Goal: Information Seeking & Learning: Learn about a topic

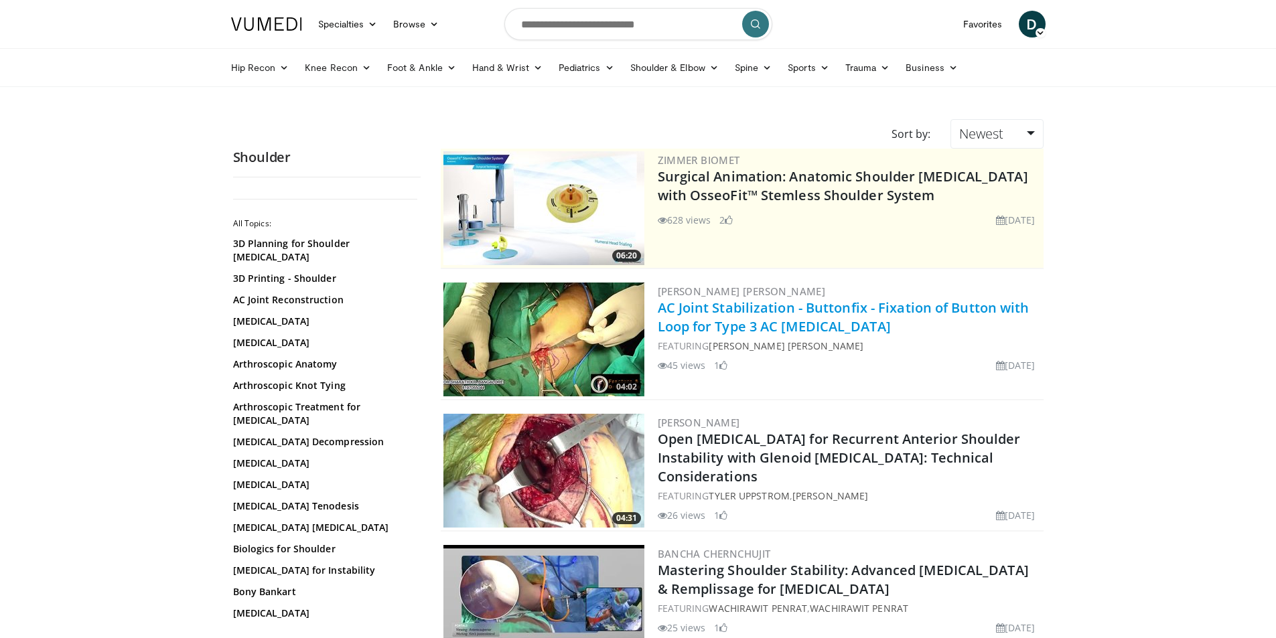
click at [779, 309] on link "AC Joint Stabilization - Buttonfix - Fixation of Button with Loop for Type 3 AC…" at bounding box center [844, 317] width 372 height 37
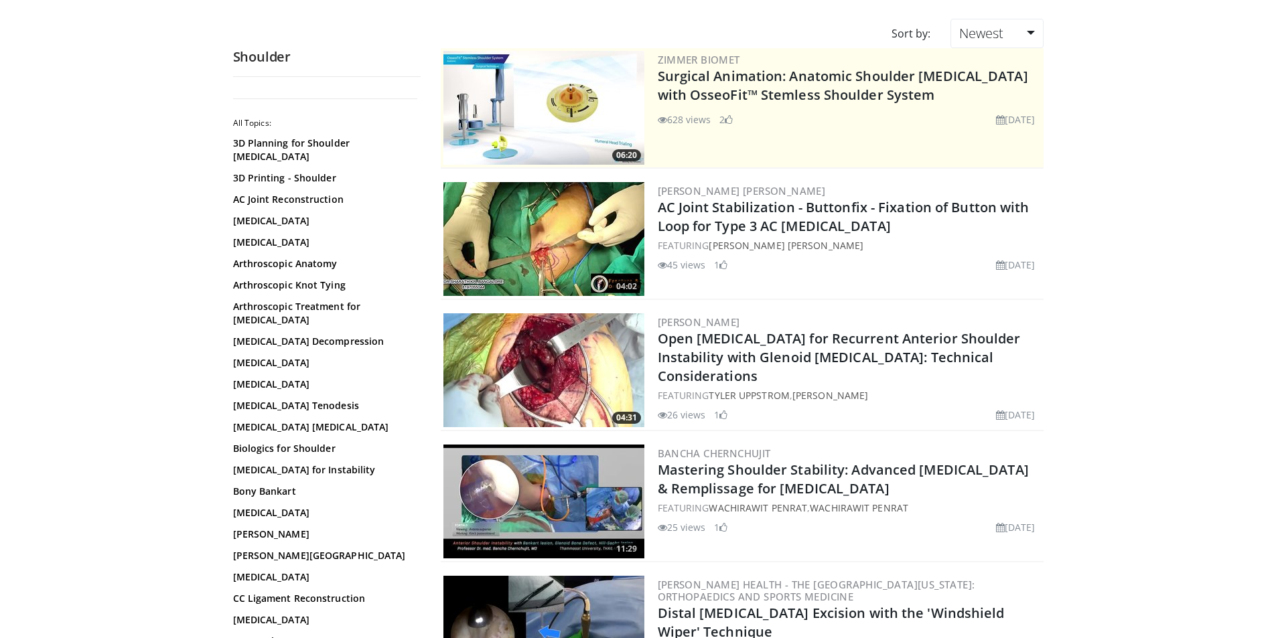
scroll to position [201, 0]
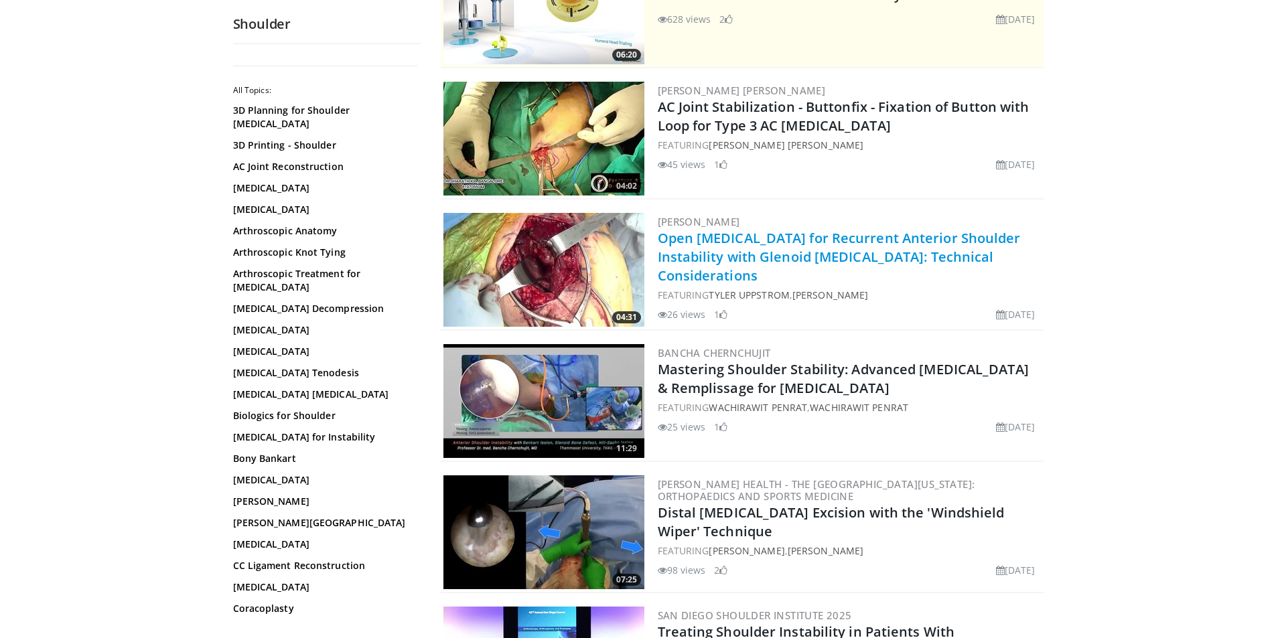
click at [784, 236] on link "Open Latarjet Procedure for Recurrent Anterior Shoulder Instability with Glenoi…" at bounding box center [839, 257] width 363 height 56
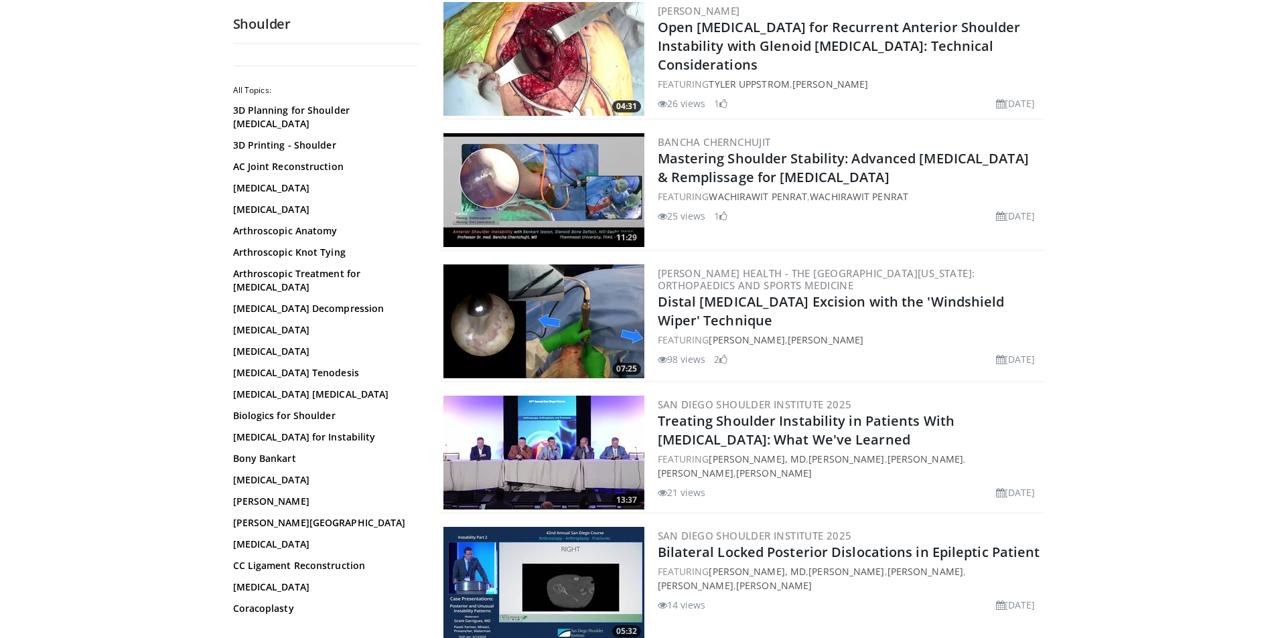
scroll to position [469, 0]
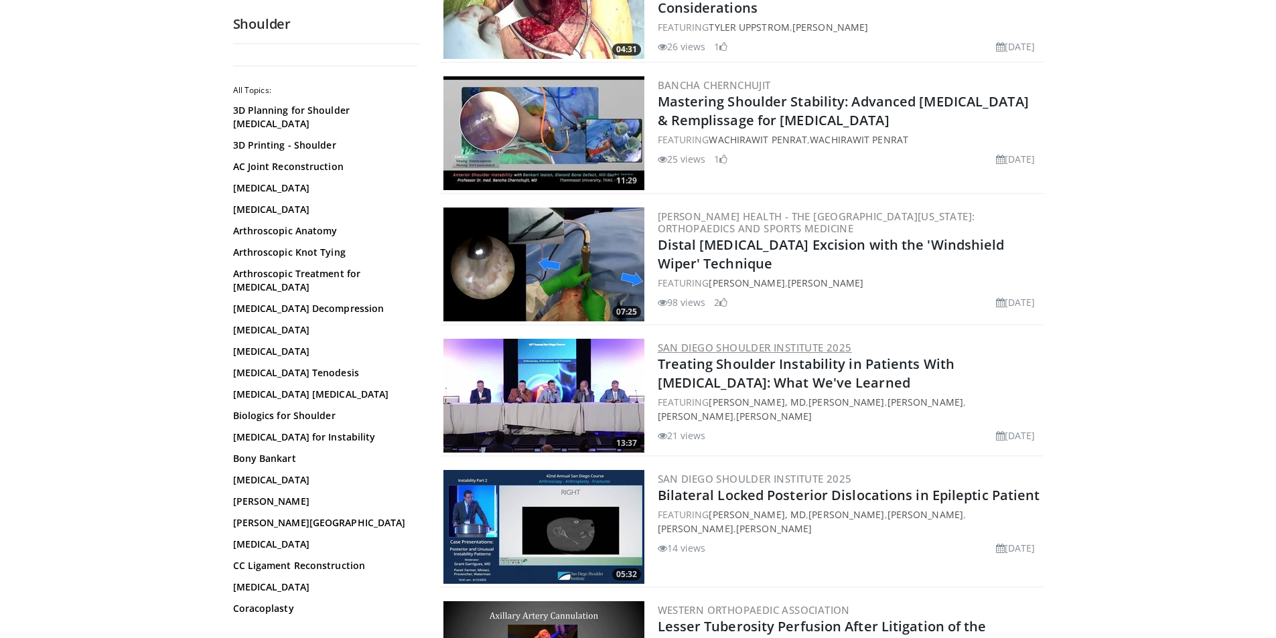
click at [832, 348] on link "San Diego Shoulder Institute 2025" at bounding box center [755, 347] width 194 height 13
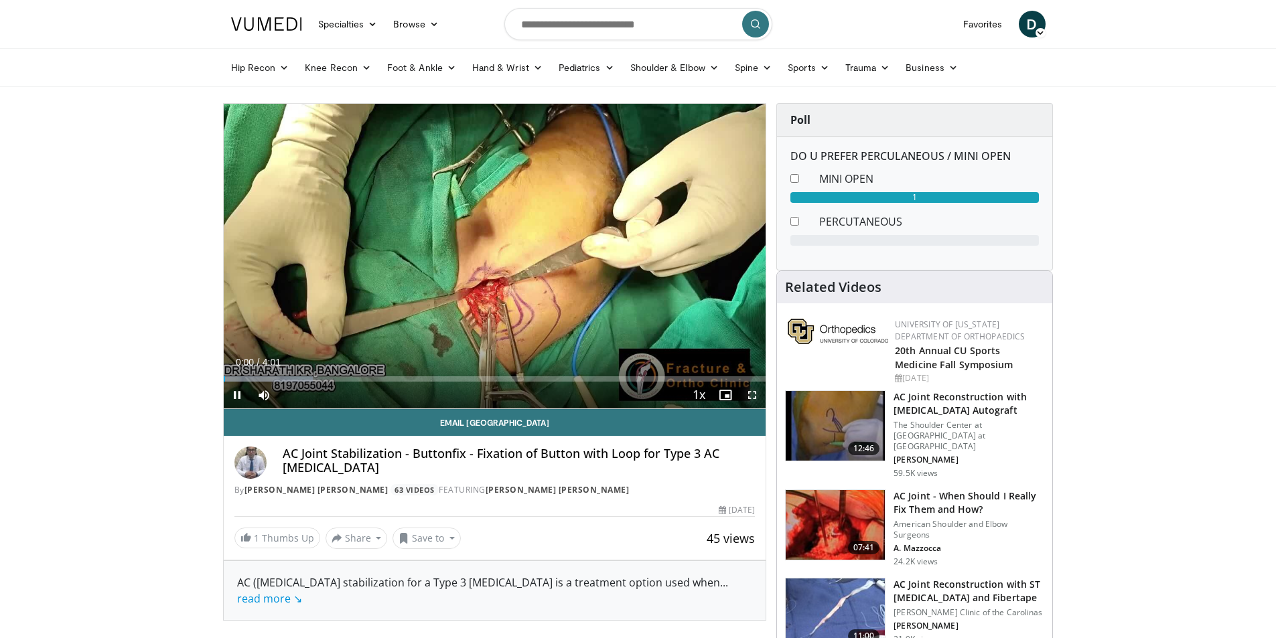
click at [749, 394] on span "Video Player" at bounding box center [752, 395] width 27 height 27
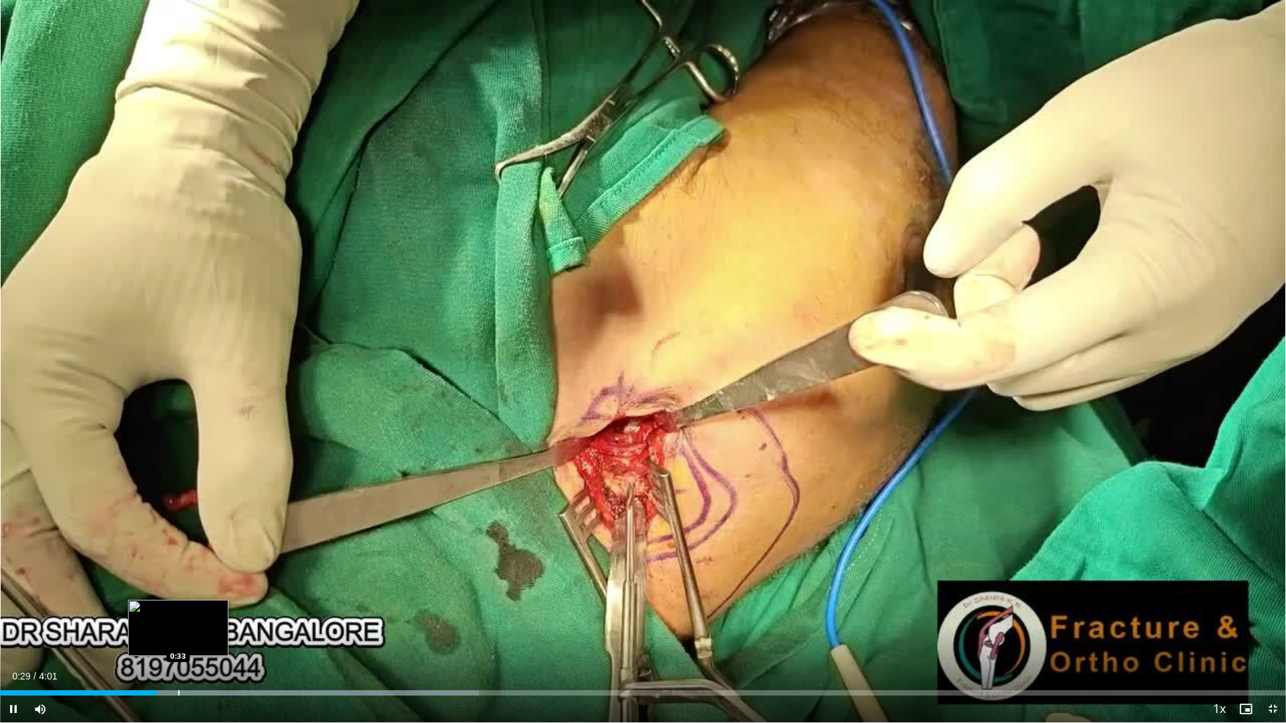
click at [178, 637] on div "Progress Bar" at bounding box center [178, 692] width 1 height 5
click at [194, 637] on div "Progress Bar" at bounding box center [194, 692] width 1 height 5
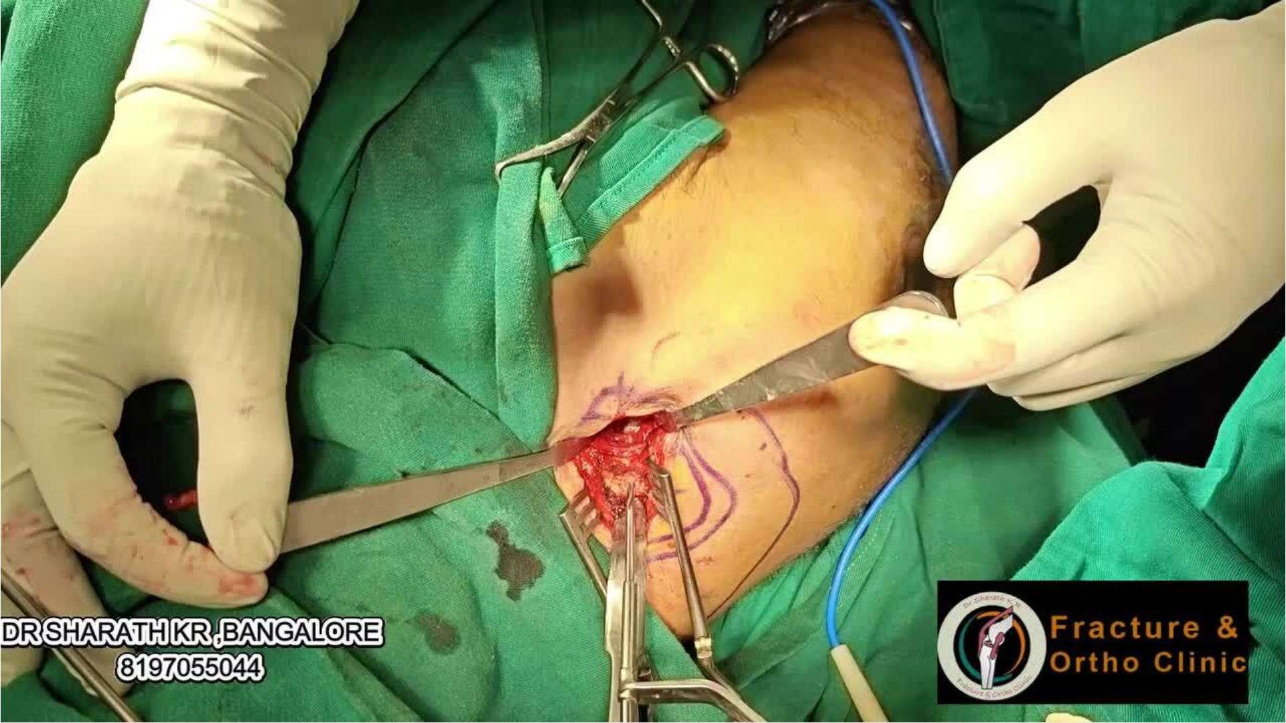
click at [214, 637] on div "10 seconds Tap to unmute" at bounding box center [643, 361] width 1286 height 722
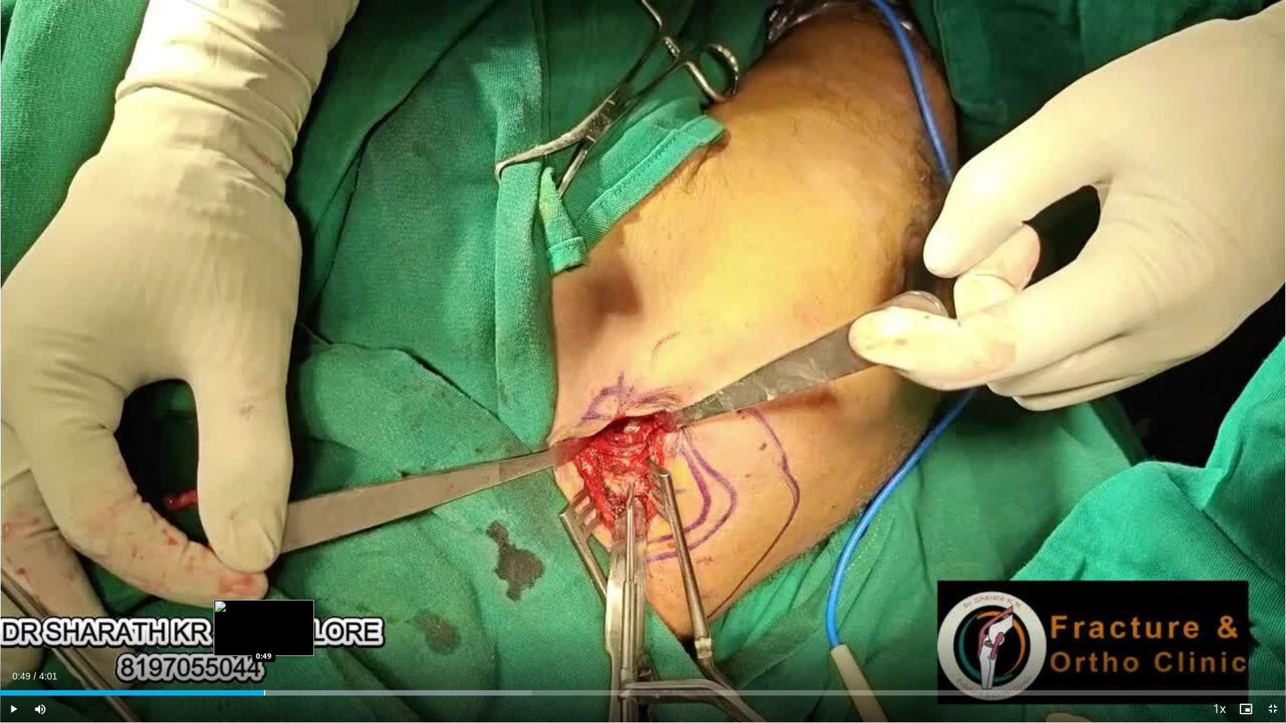
click at [264, 637] on div "Progress Bar" at bounding box center [264, 692] width 1 height 5
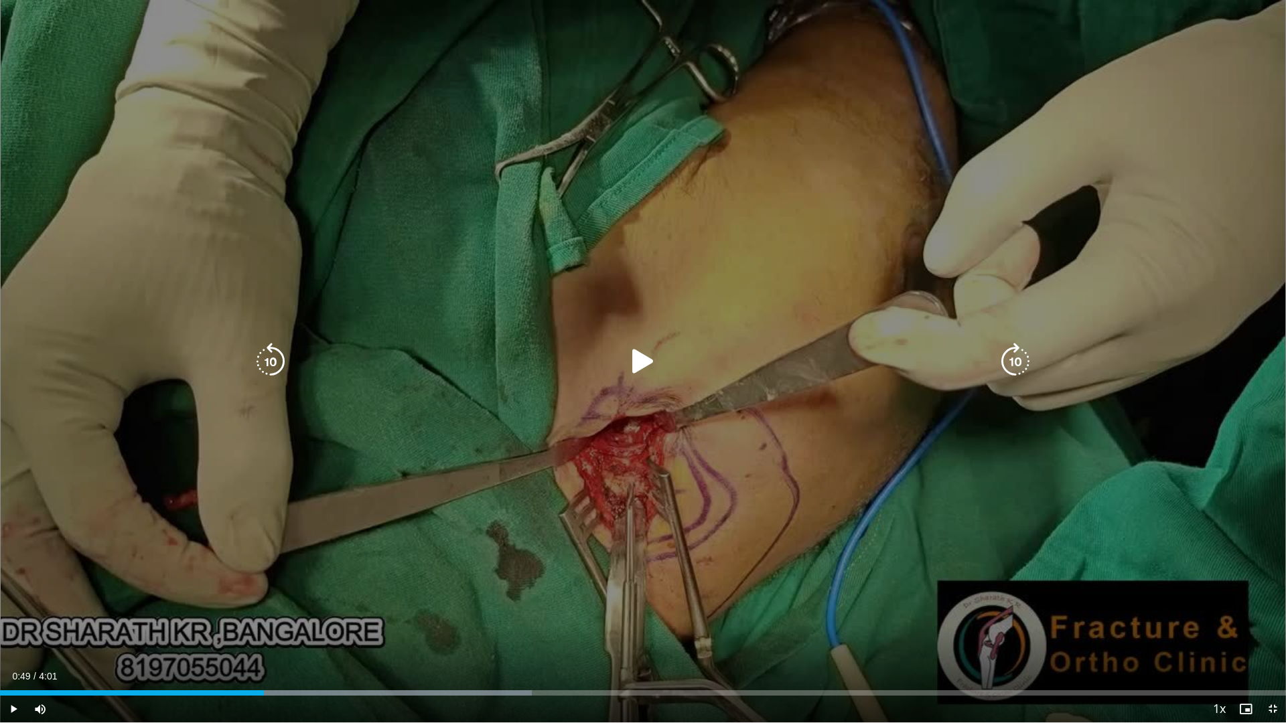
click at [357, 613] on div "10 seconds Tap to unmute" at bounding box center [643, 361] width 1286 height 722
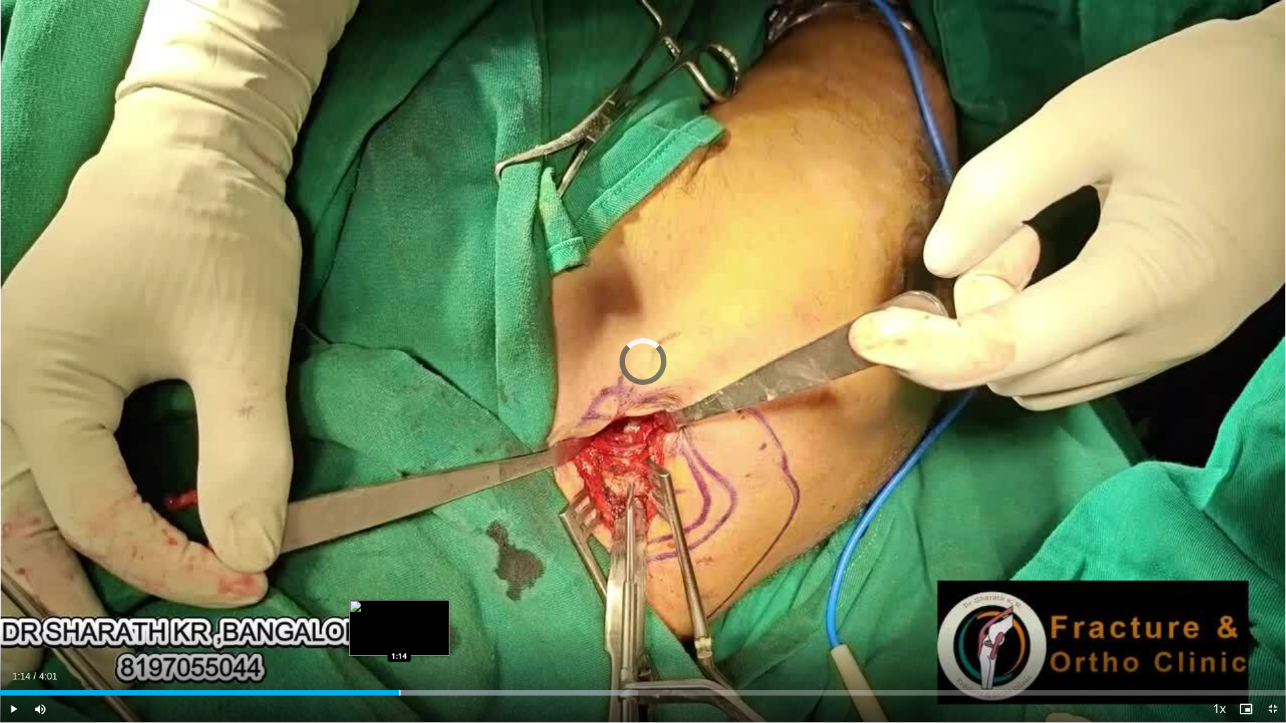
click at [399, 637] on div "Progress Bar" at bounding box center [399, 692] width 1 height 5
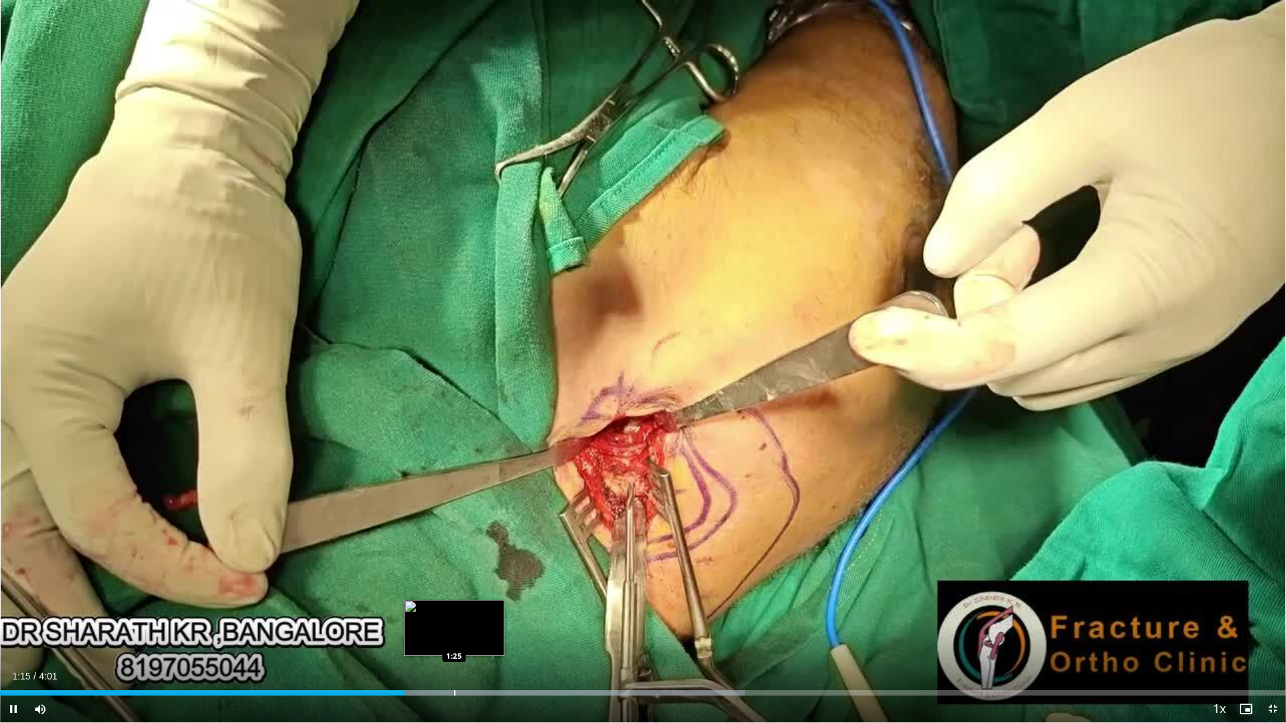
click at [456, 637] on div "Loaded : 57.94% 1:15 1:25" at bounding box center [643, 692] width 1286 height 5
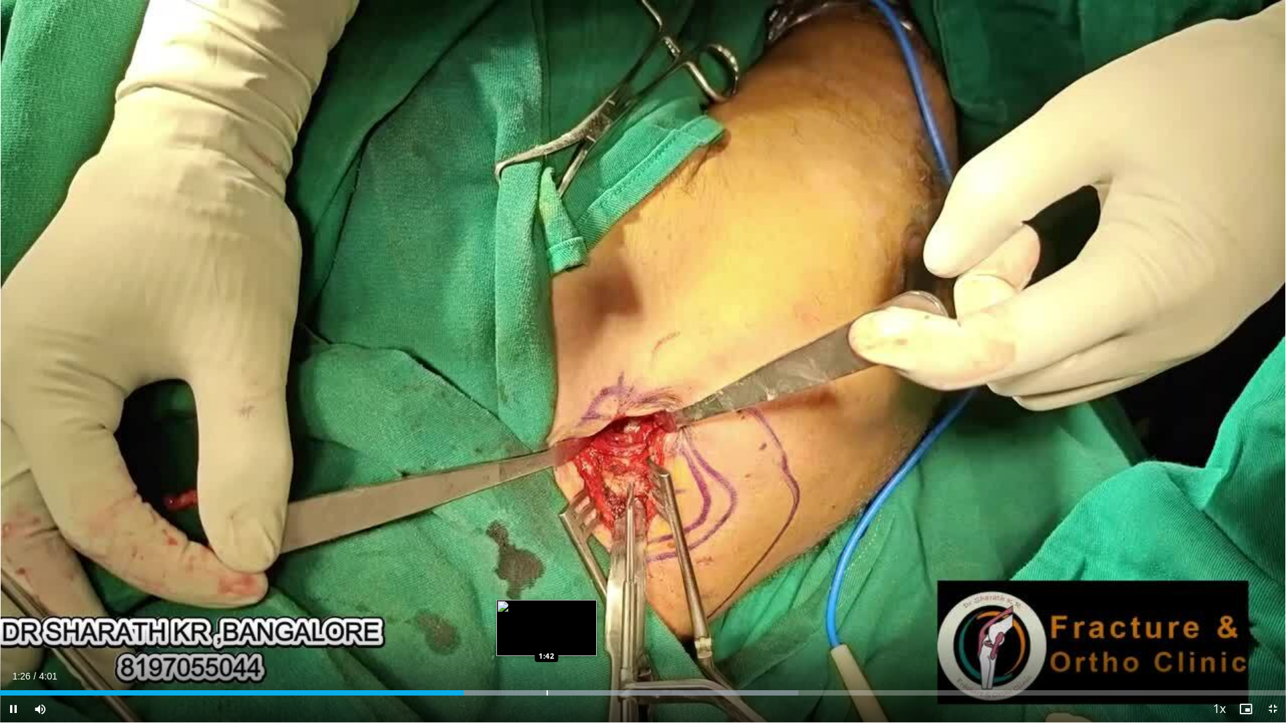
click at [546, 637] on div "Progress Bar" at bounding box center [546, 692] width 1 height 5
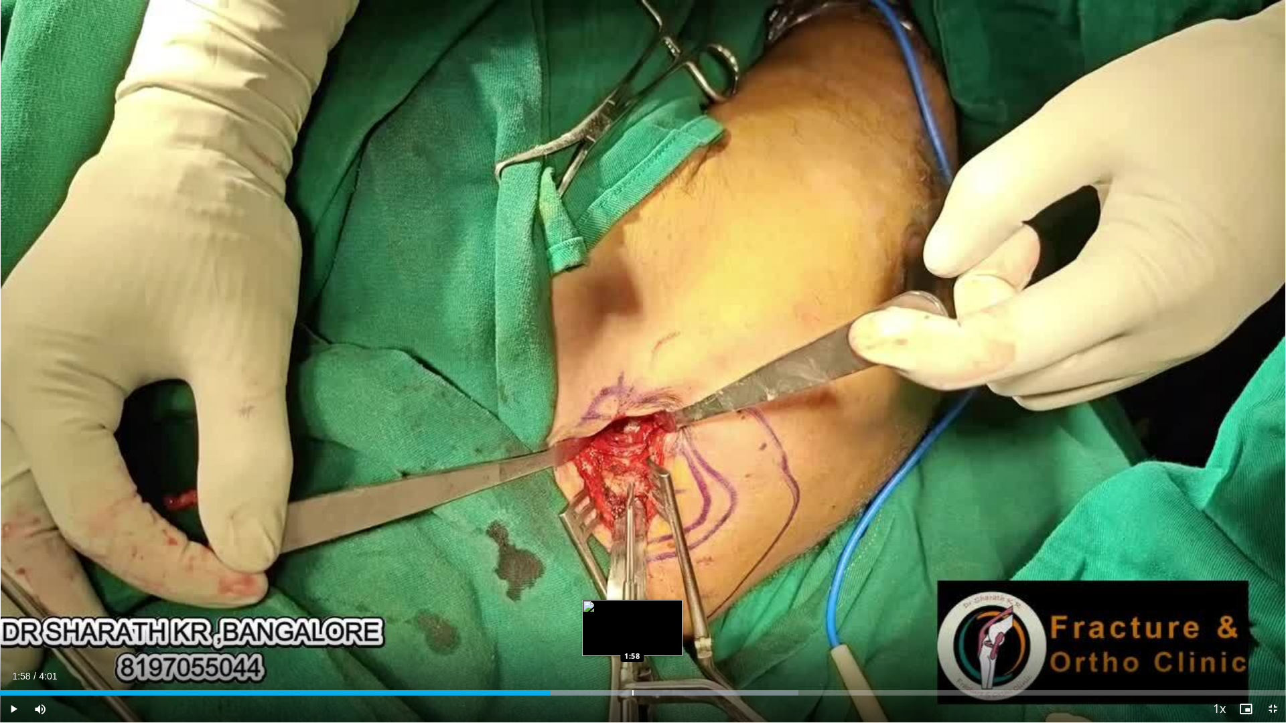
click at [632, 637] on div "Progress Bar" at bounding box center [632, 692] width 1 height 5
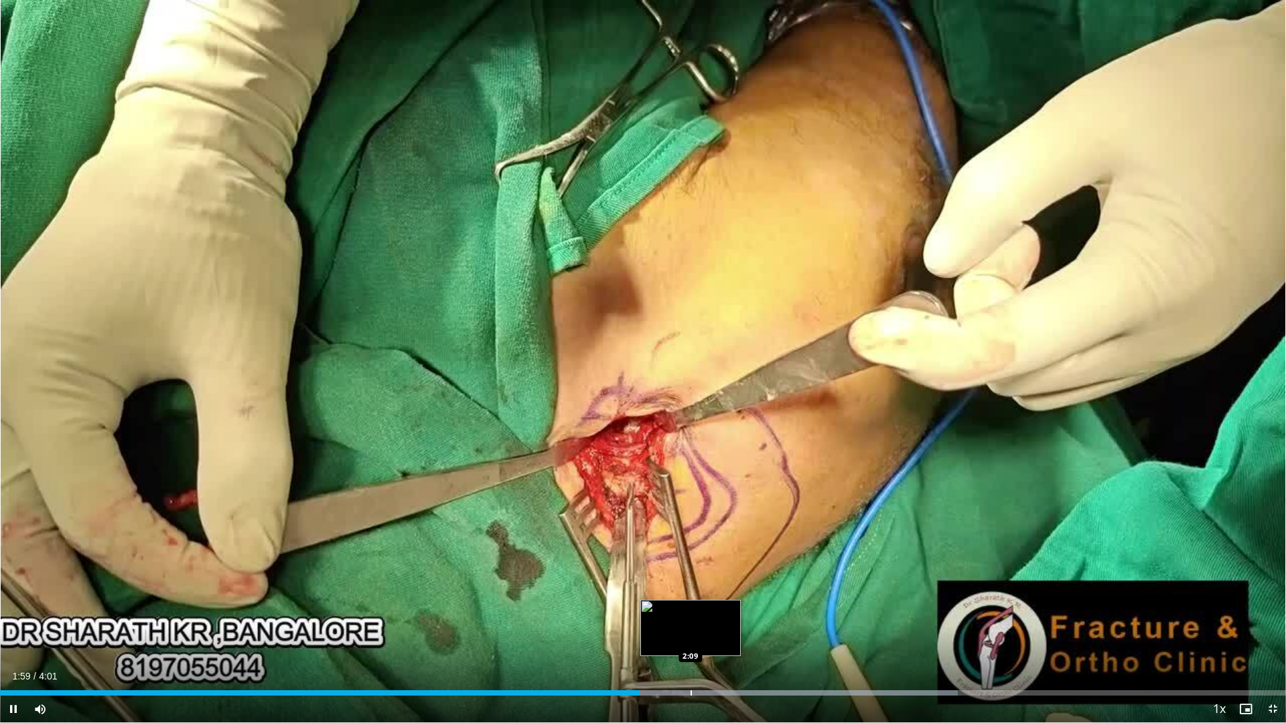
click at [690, 637] on div "Progress Bar" at bounding box center [690, 692] width 1 height 5
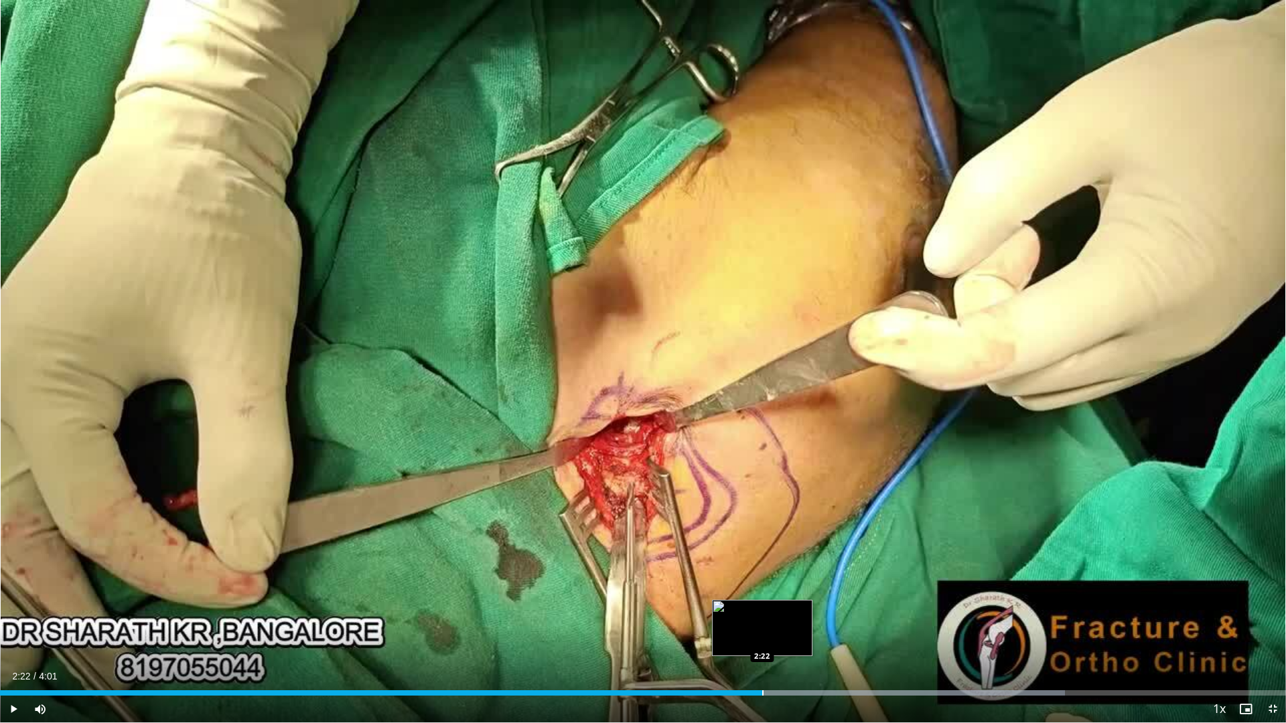
click at [762, 637] on div "Progress Bar" at bounding box center [762, 692] width 1 height 5
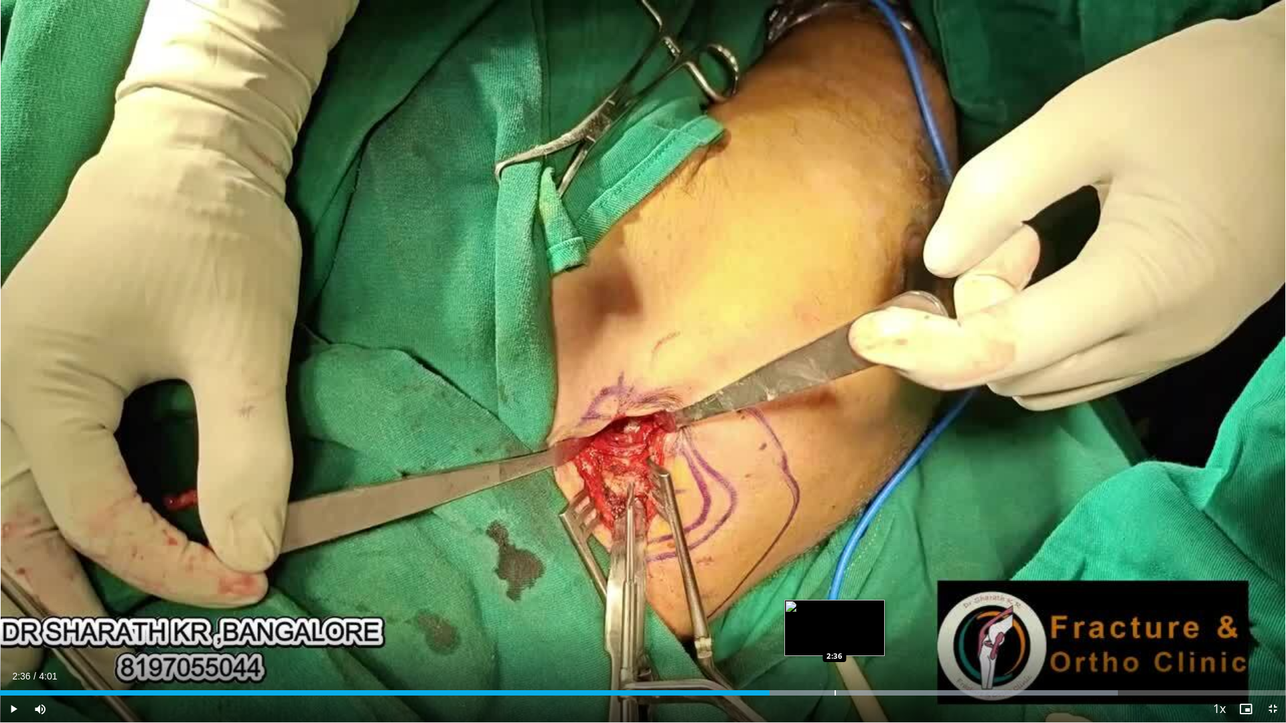
click at [834, 637] on div "Progress Bar" at bounding box center [834, 692] width 1 height 5
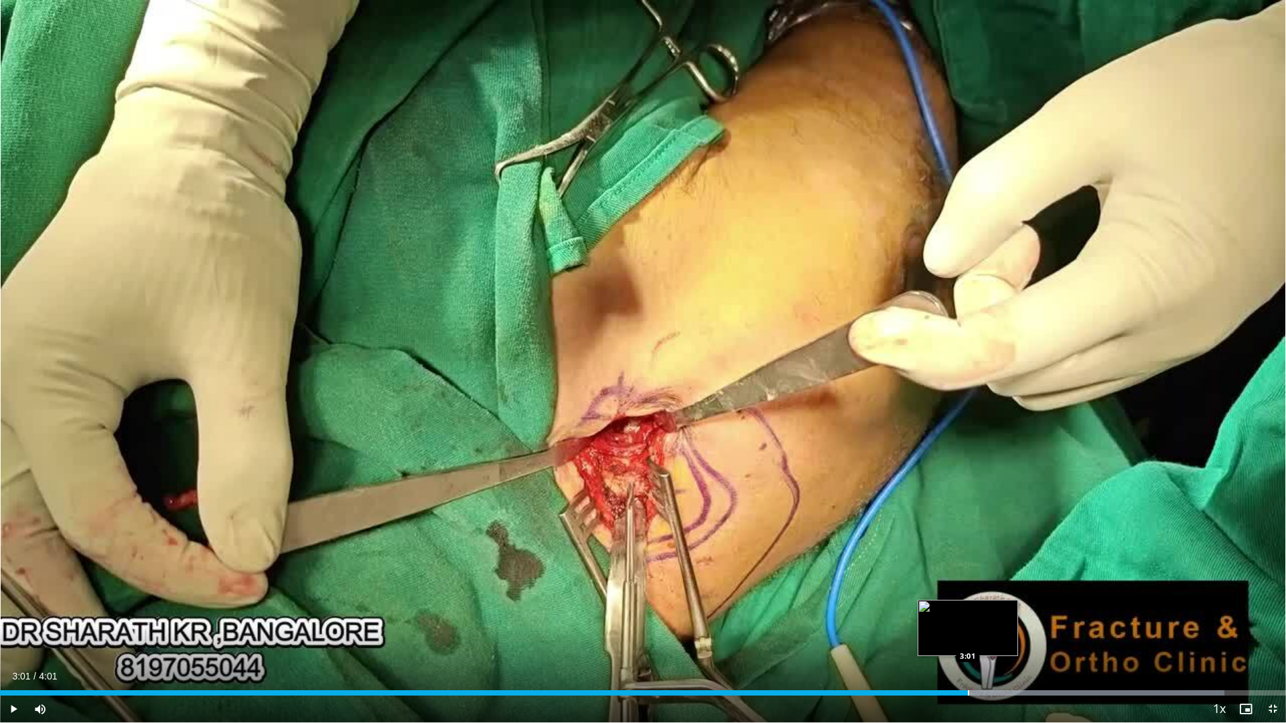
click at [968, 637] on div "Progress Bar" at bounding box center [968, 692] width 1 height 5
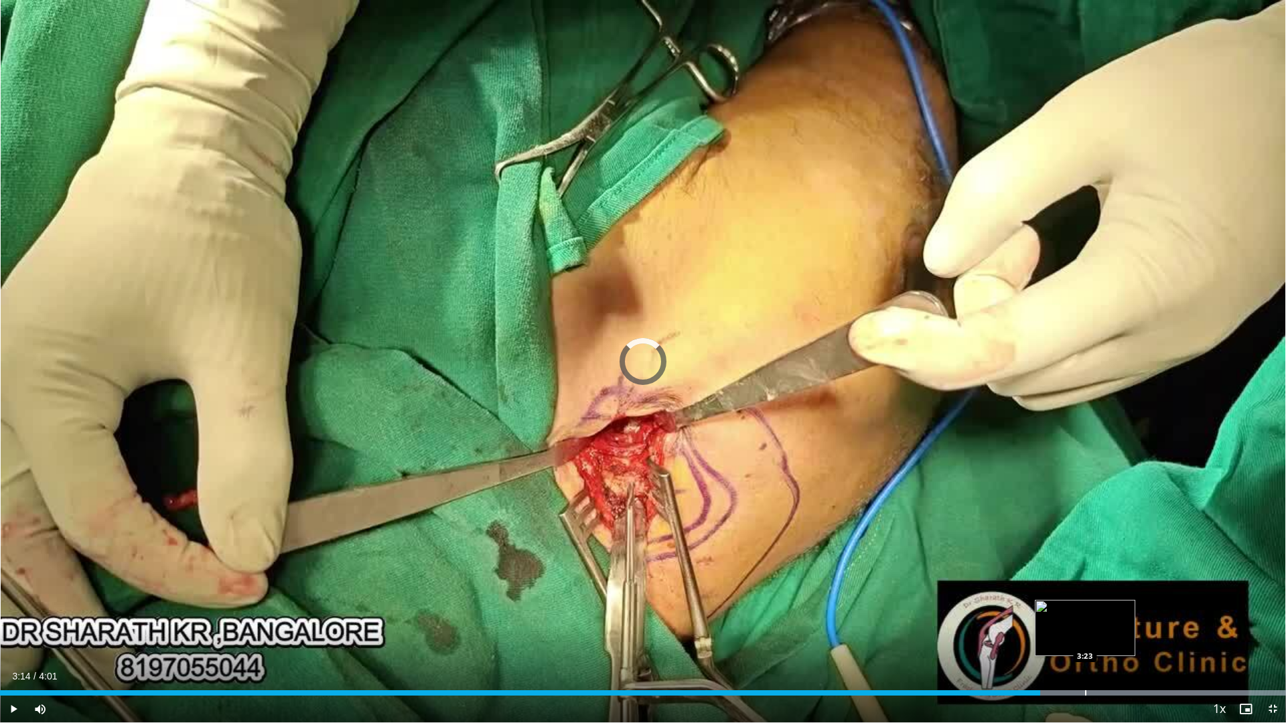
click at [1085, 637] on div "Progress Bar" at bounding box center [1085, 692] width 1 height 5
click at [1122, 637] on div "Progress Bar" at bounding box center [1122, 692] width 1 height 5
click at [1164, 637] on div "Loaded : 100.00% 3:38 3:38" at bounding box center [643, 689] width 1286 height 13
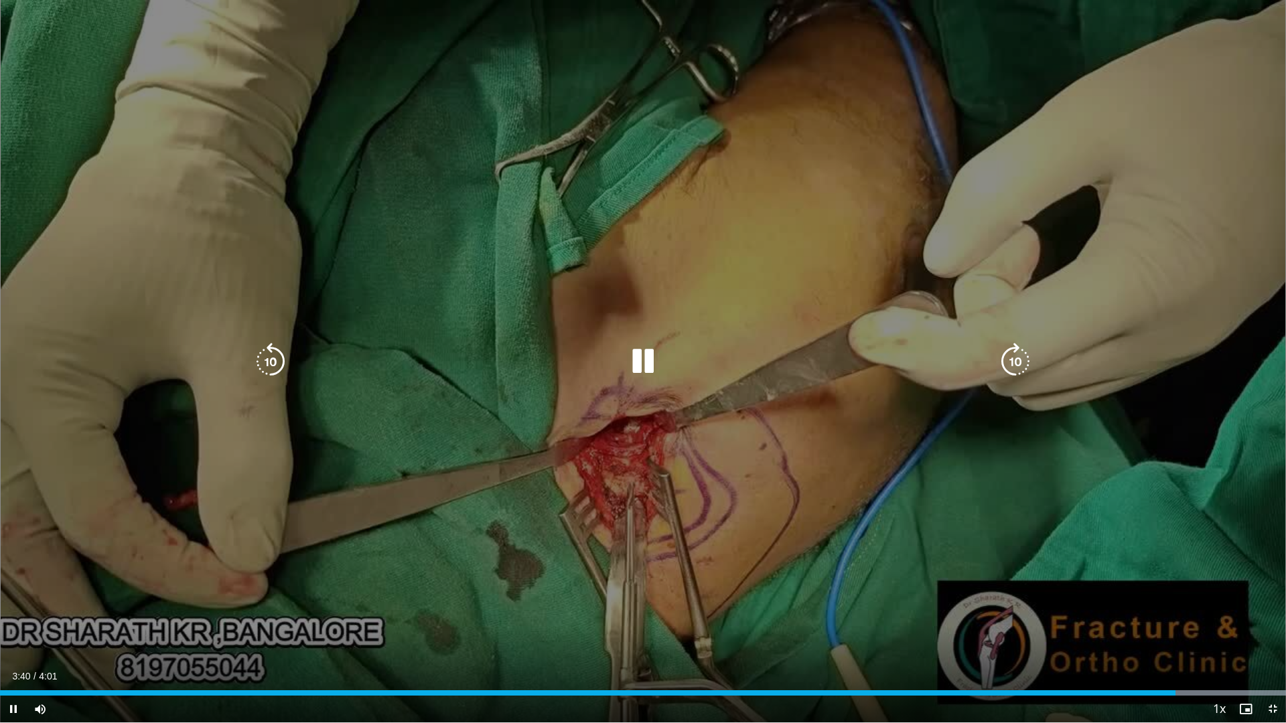
click at [515, 471] on div "10 seconds Tap to unmute" at bounding box center [643, 361] width 1286 height 722
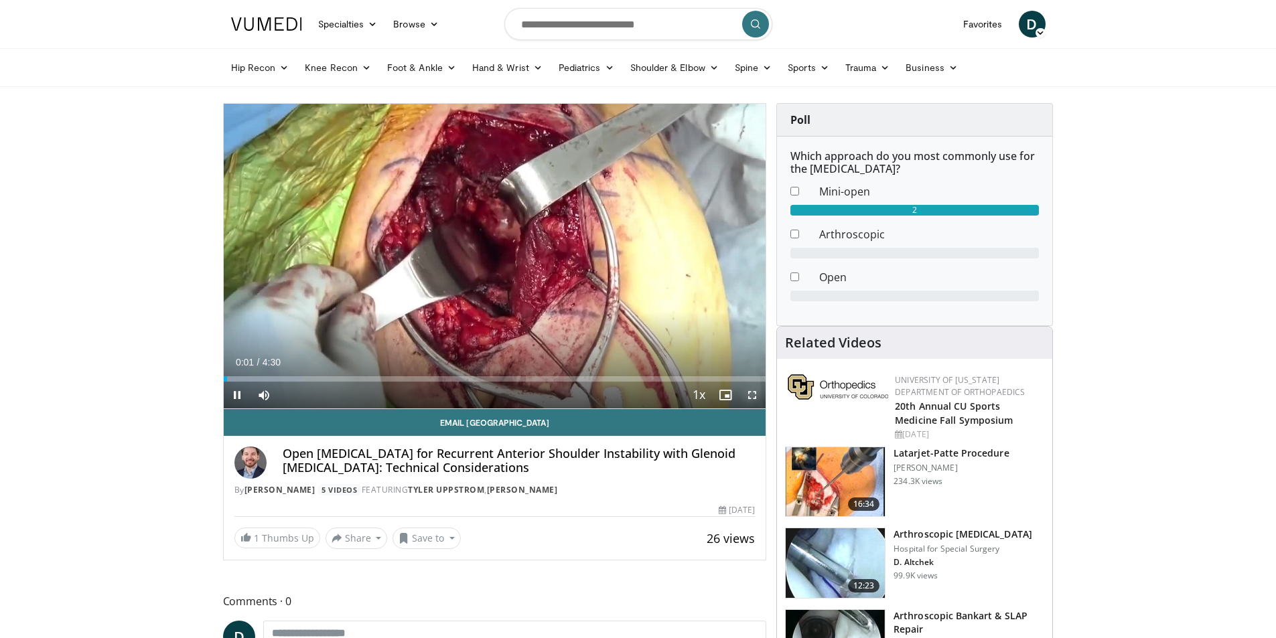
click at [749, 393] on span "Video Player" at bounding box center [752, 395] width 27 height 27
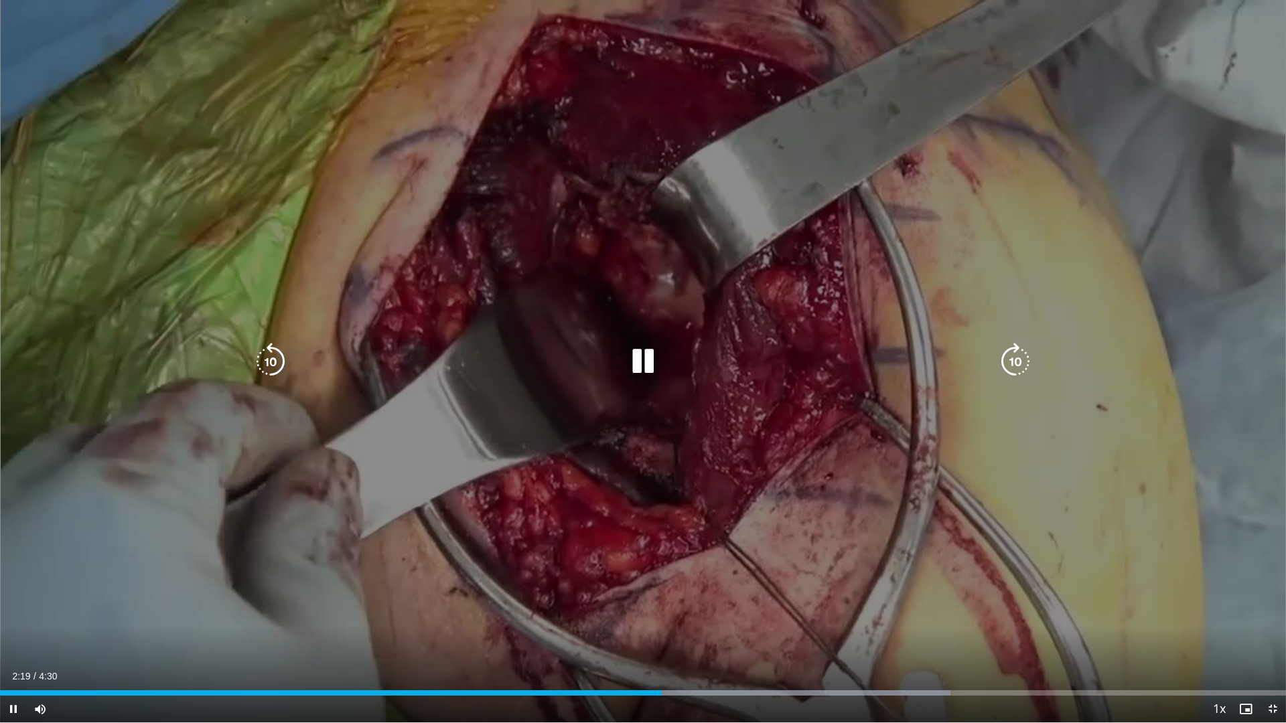
click at [417, 607] on div "10 seconds Tap to unmute" at bounding box center [643, 361] width 1286 height 722
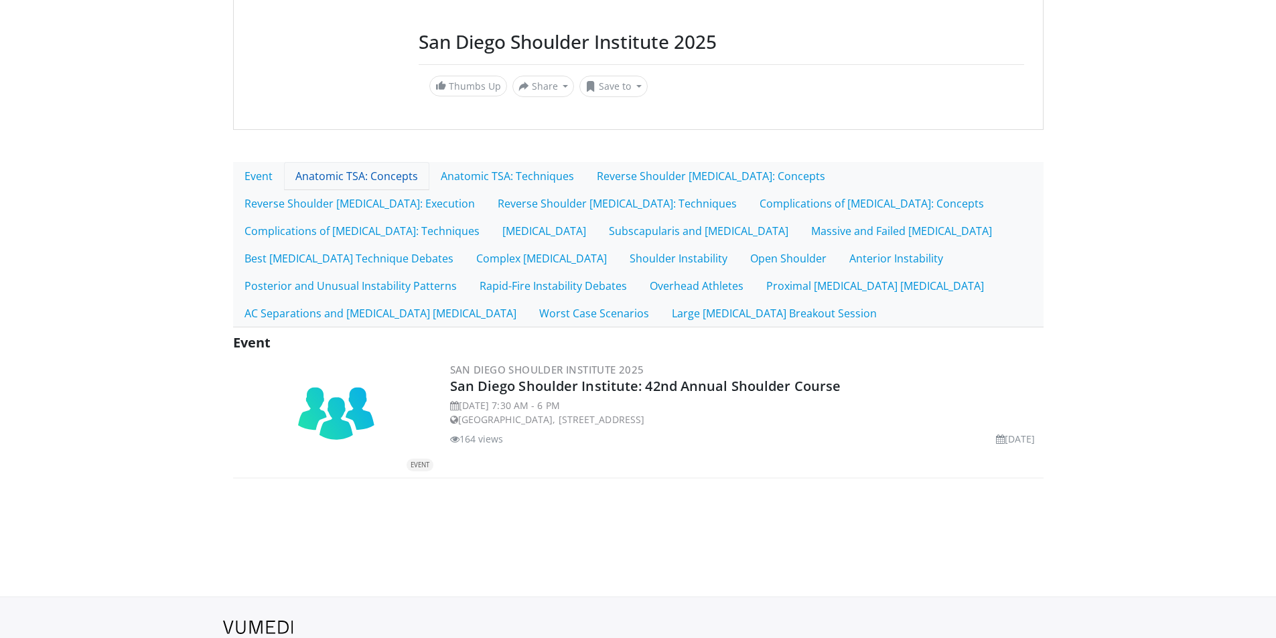
scroll to position [134, 0]
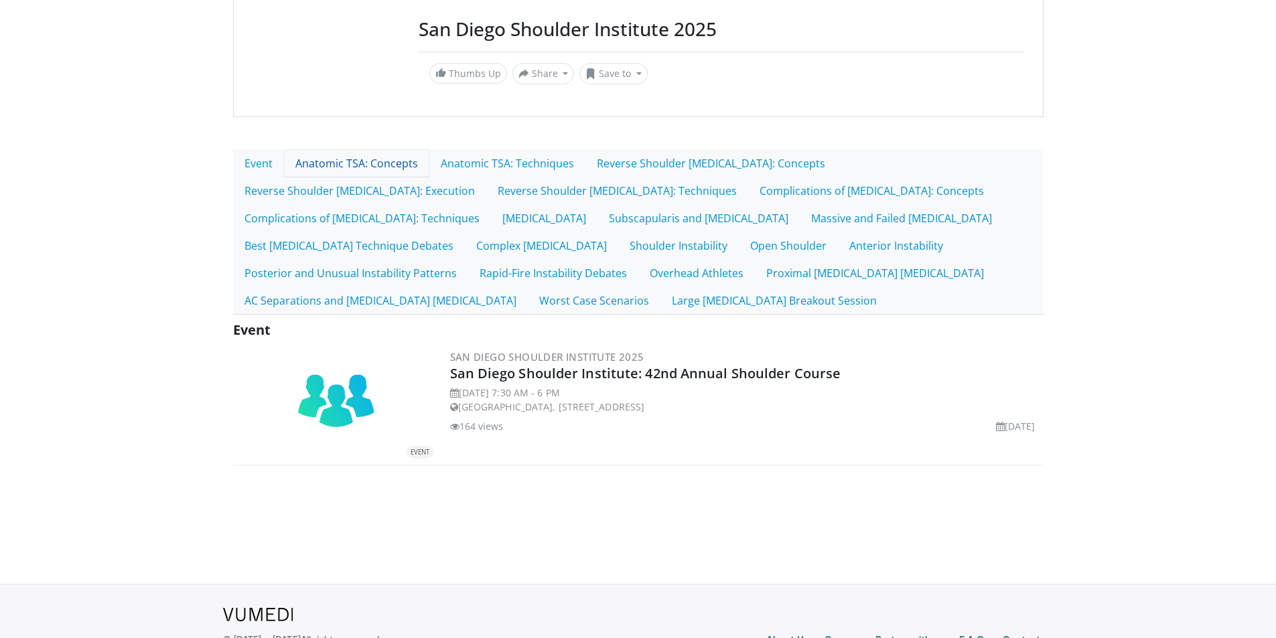
click at [398, 161] on link "Anatomic TSA: Concepts" at bounding box center [356, 163] width 145 height 28
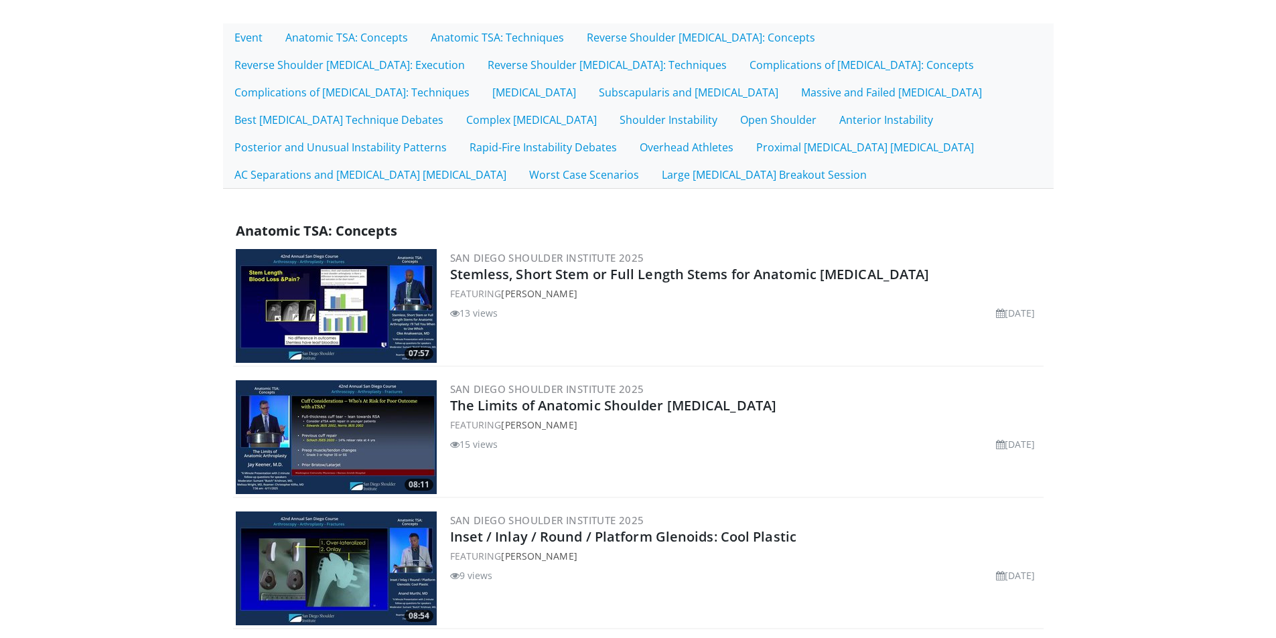
scroll to position [68, 0]
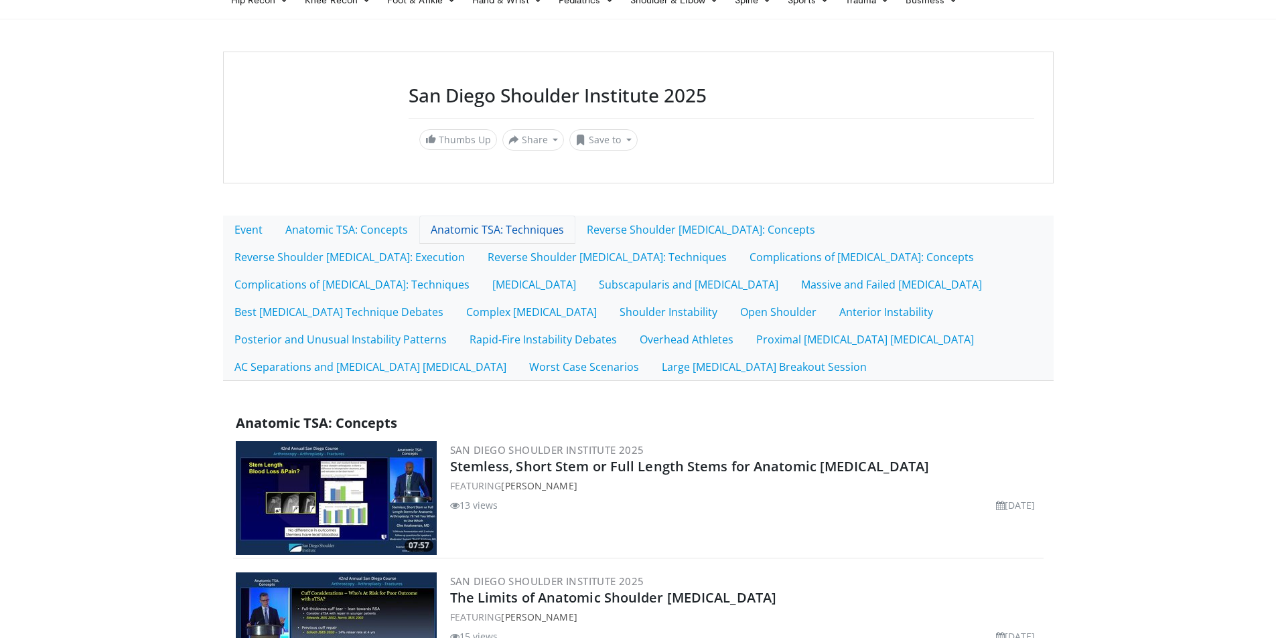
click at [503, 234] on link "Anatomic TSA: Techniques" at bounding box center [497, 230] width 156 height 28
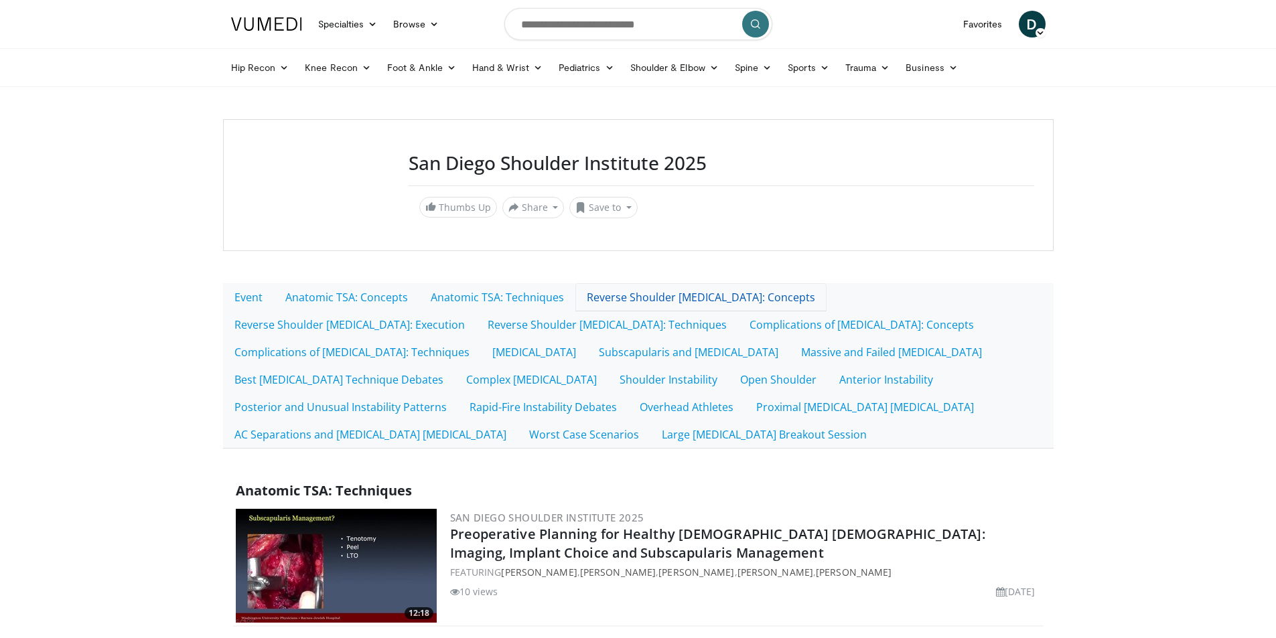
click at [684, 297] on link "Reverse Shoulder [MEDICAL_DATA]: Concepts" at bounding box center [700, 297] width 251 height 28
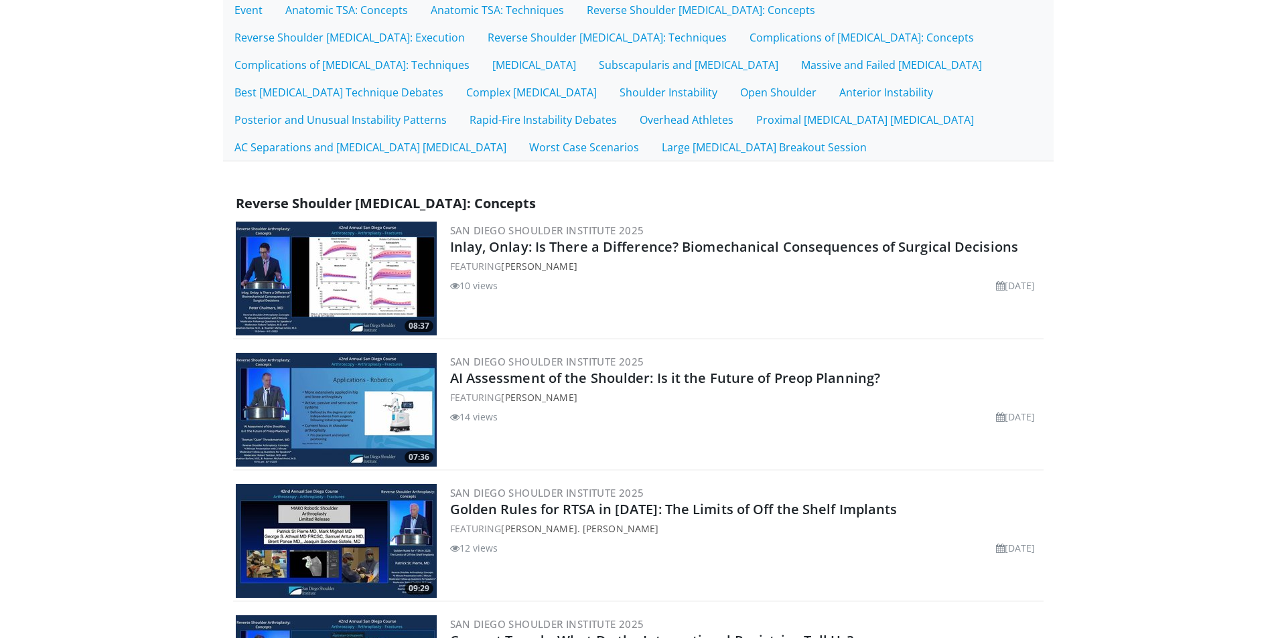
scroll to position [201, 0]
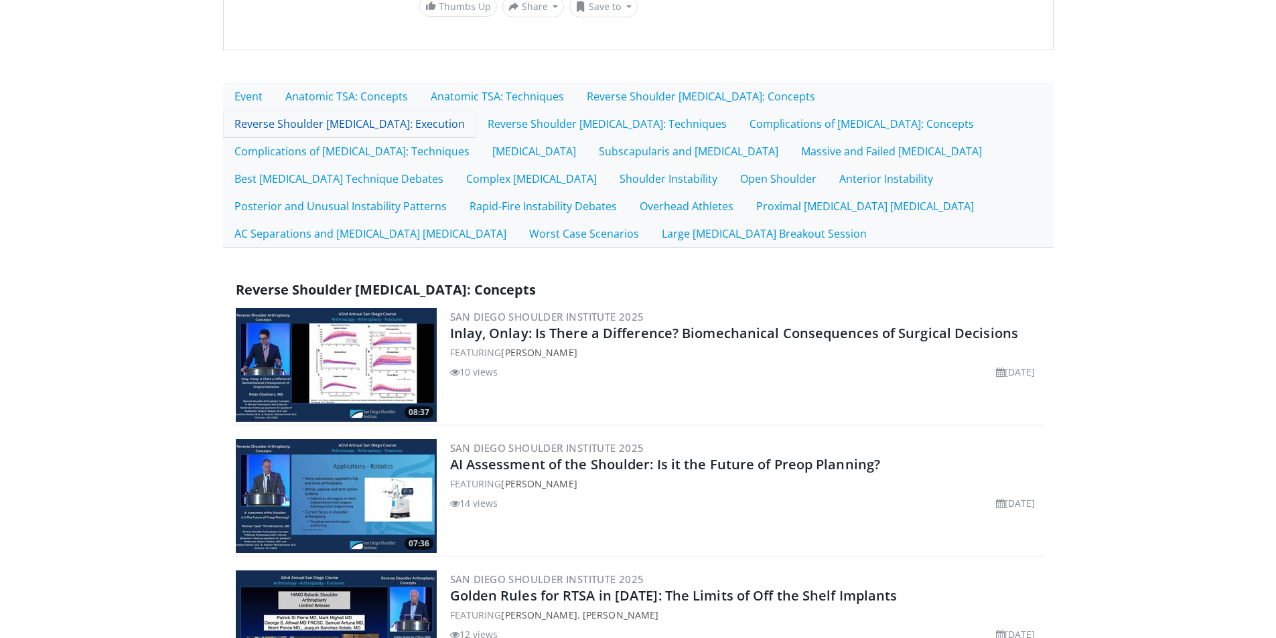
click at [476, 110] on link "Reverse Shoulder [MEDICAL_DATA]: Execution" at bounding box center [349, 124] width 253 height 28
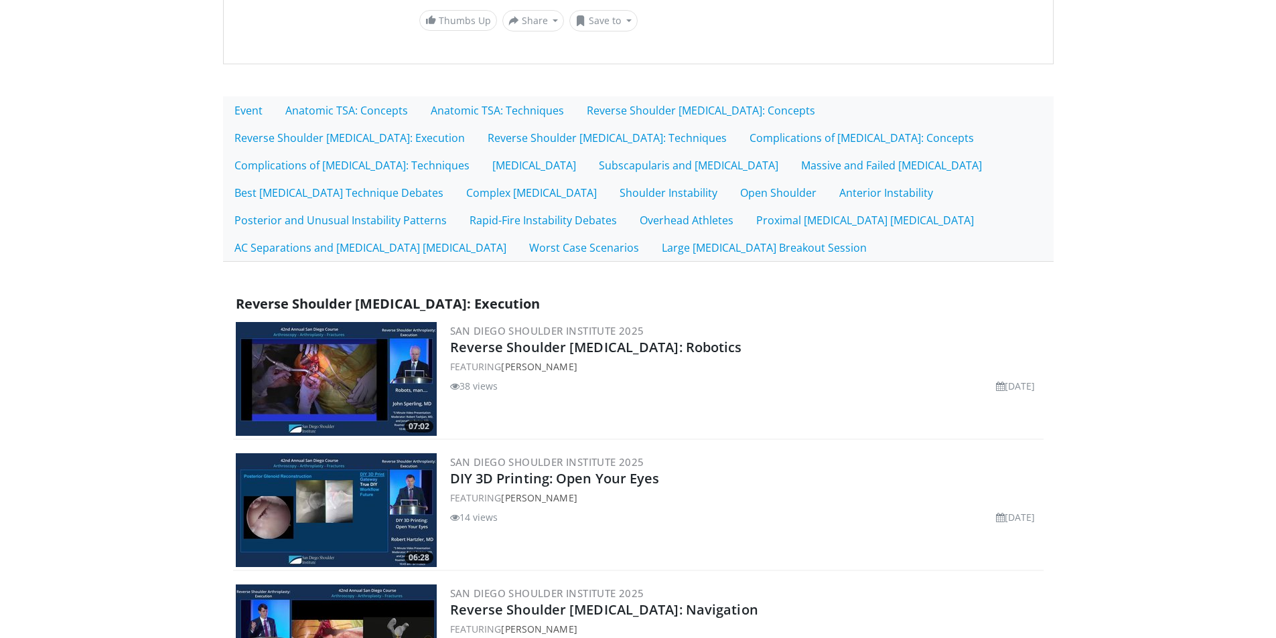
scroll to position [67, 0]
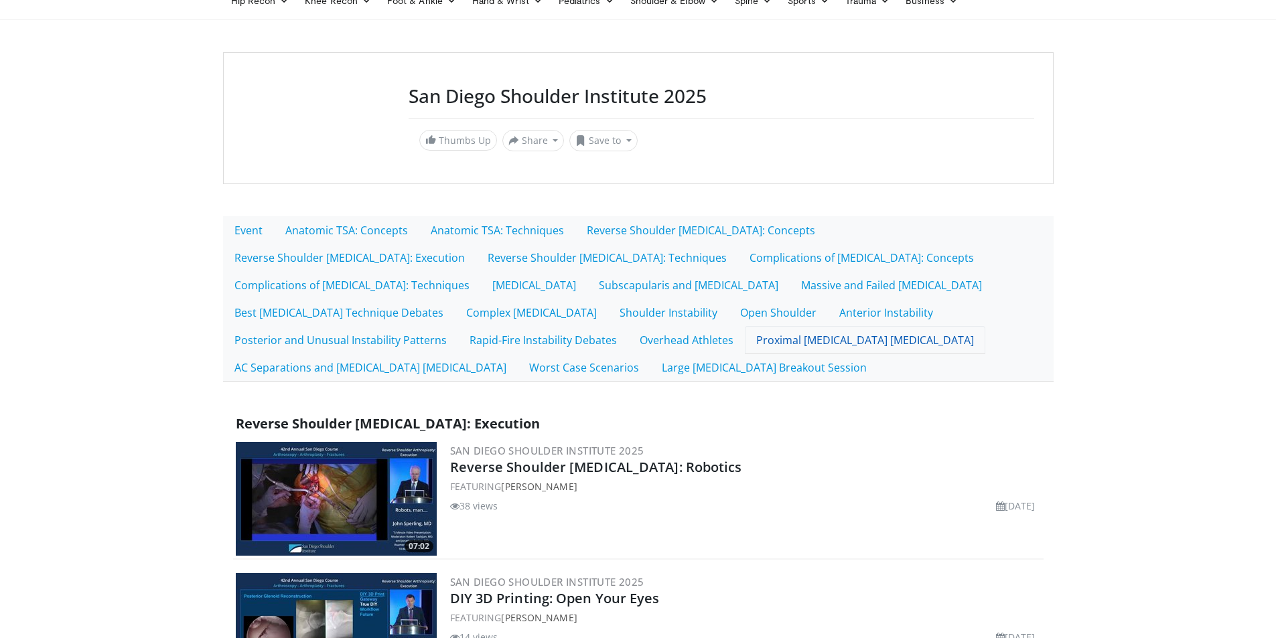
click at [745, 340] on link "Proximal [MEDICAL_DATA] [MEDICAL_DATA]" at bounding box center [865, 340] width 240 height 28
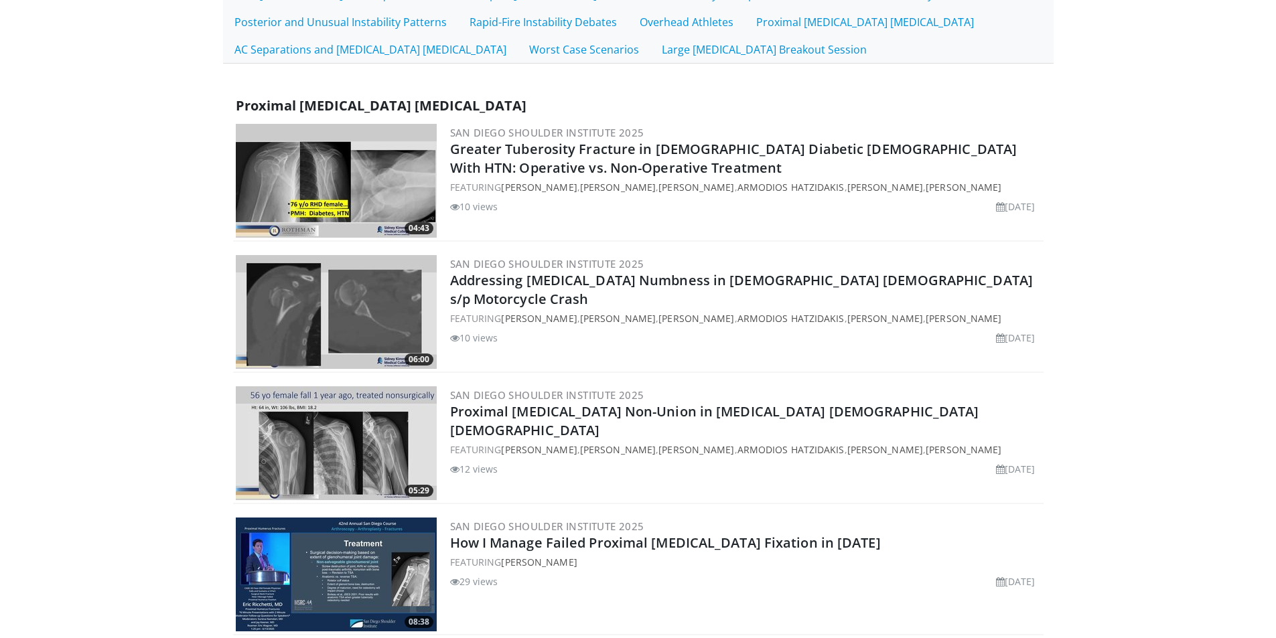
scroll to position [67, 0]
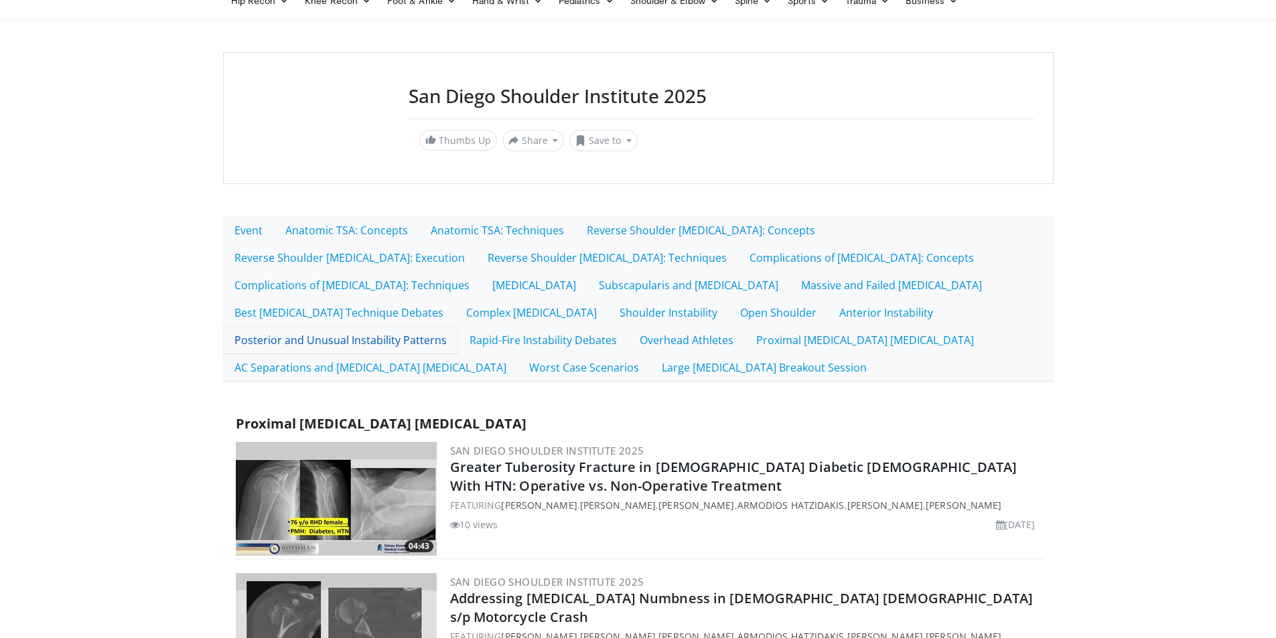
click at [458, 326] on link "Posterior and Unusual Instability Patterns" at bounding box center [340, 340] width 235 height 28
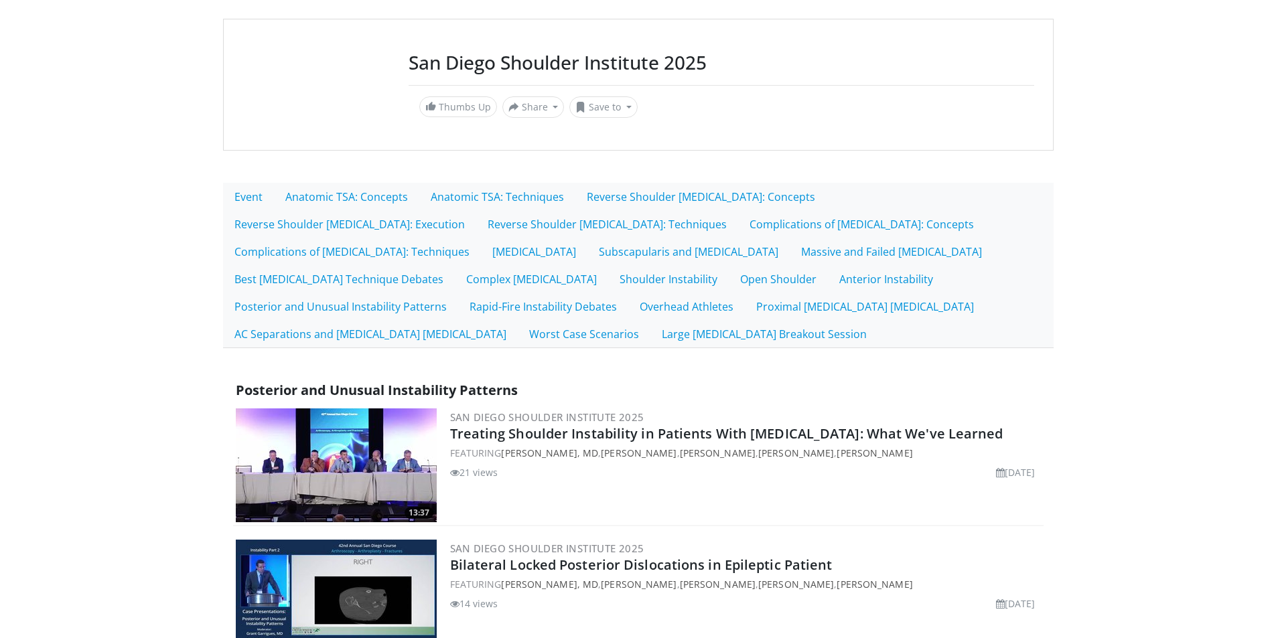
scroll to position [67, 0]
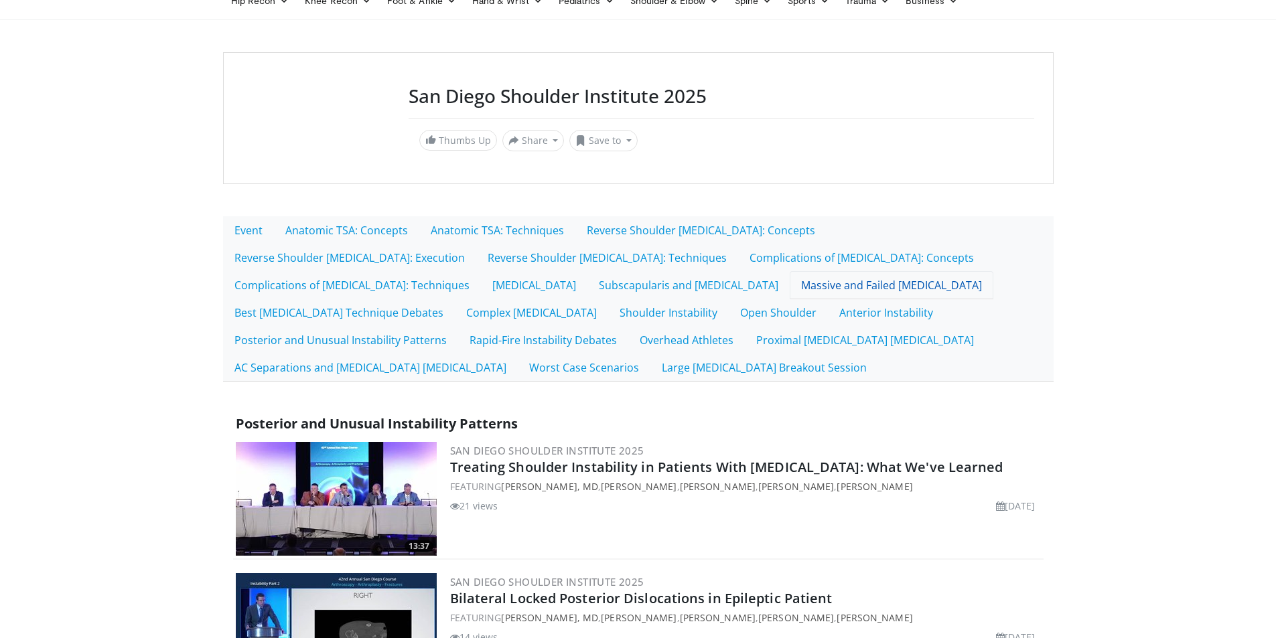
click at [789, 285] on link "Massive and Failed [MEDICAL_DATA]" at bounding box center [891, 285] width 204 height 28
